Goal: Check status

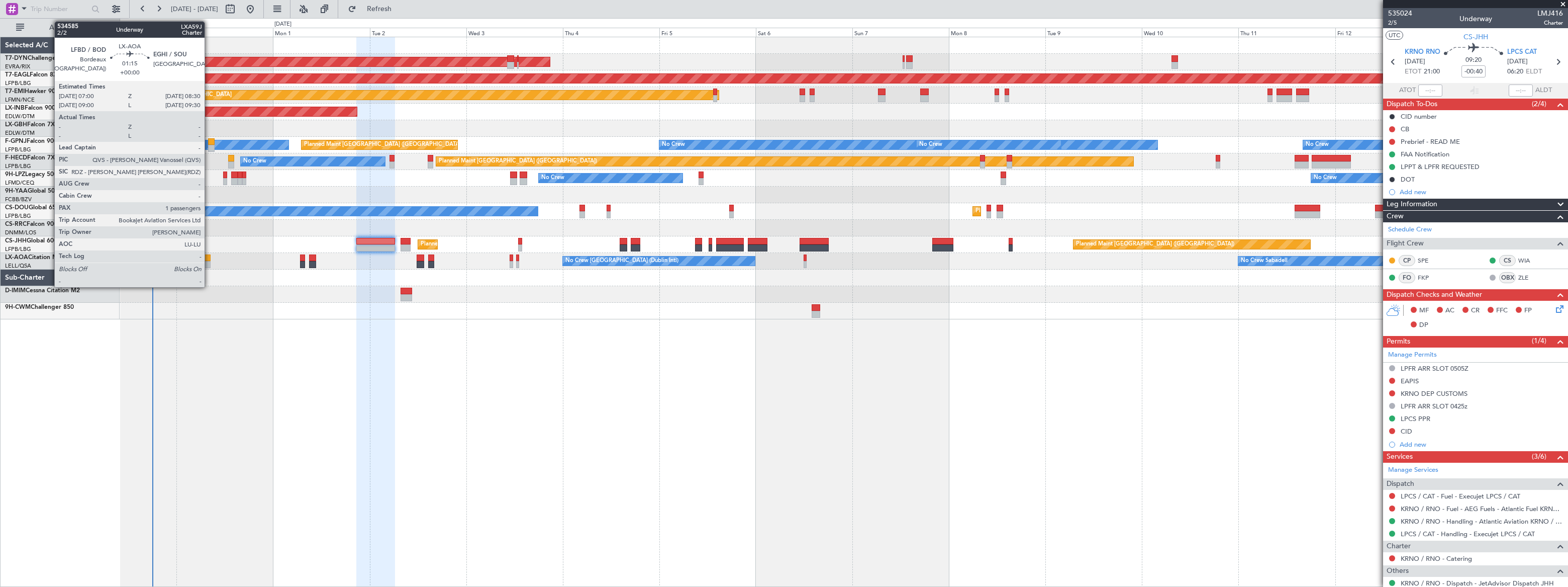
click at [209, 261] on div at bounding box center [207, 264] width 6 height 7
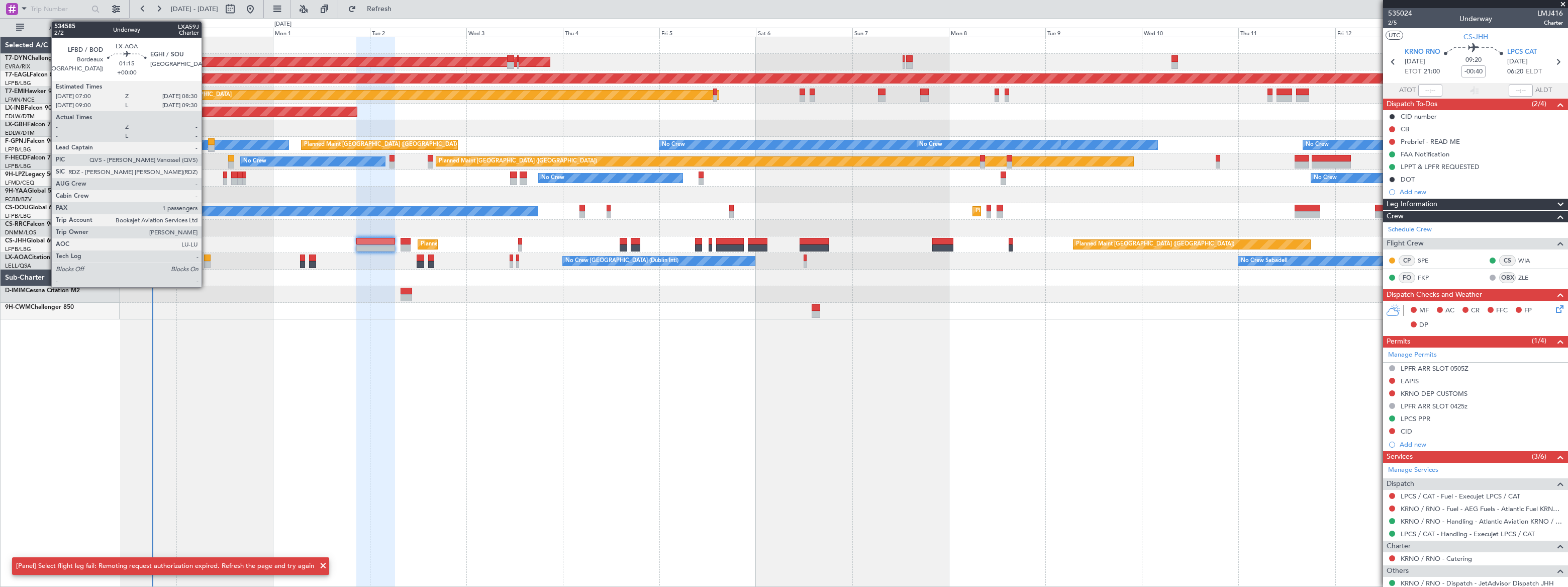
click at [206, 260] on div at bounding box center [207, 258] width 6 height 7
